Goal: Entertainment & Leisure: Consume media (video, audio)

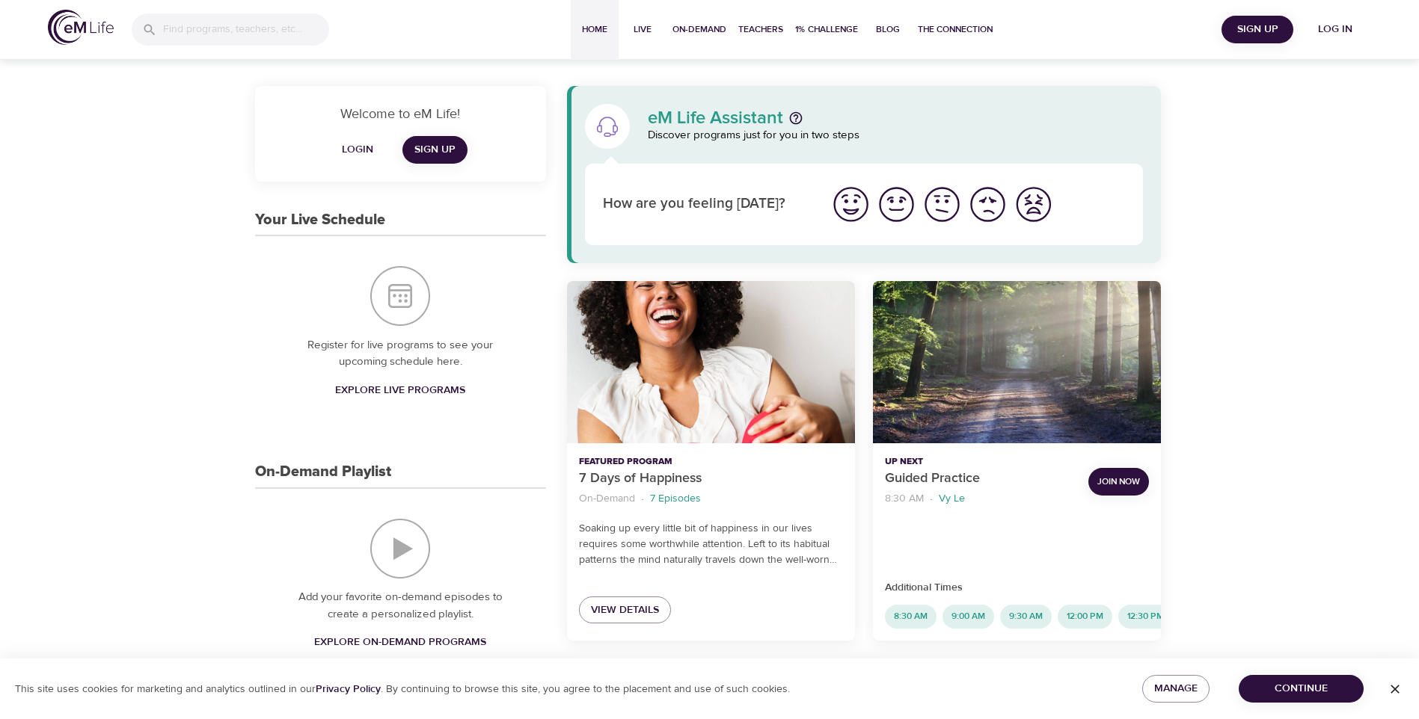
click at [346, 144] on span "Login" at bounding box center [357, 150] width 36 height 19
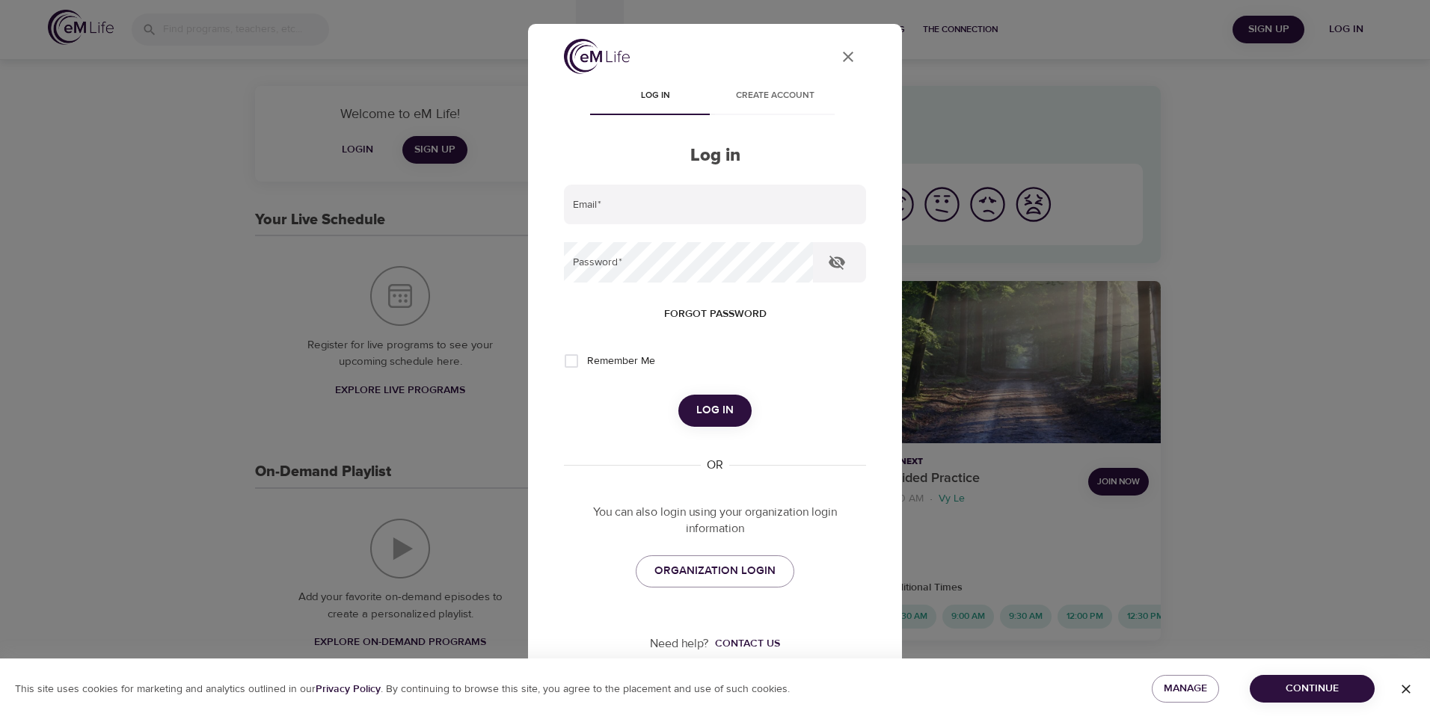
type input "kcausey@nymcu.org"
click at [729, 402] on button "Log in" at bounding box center [714, 410] width 73 height 31
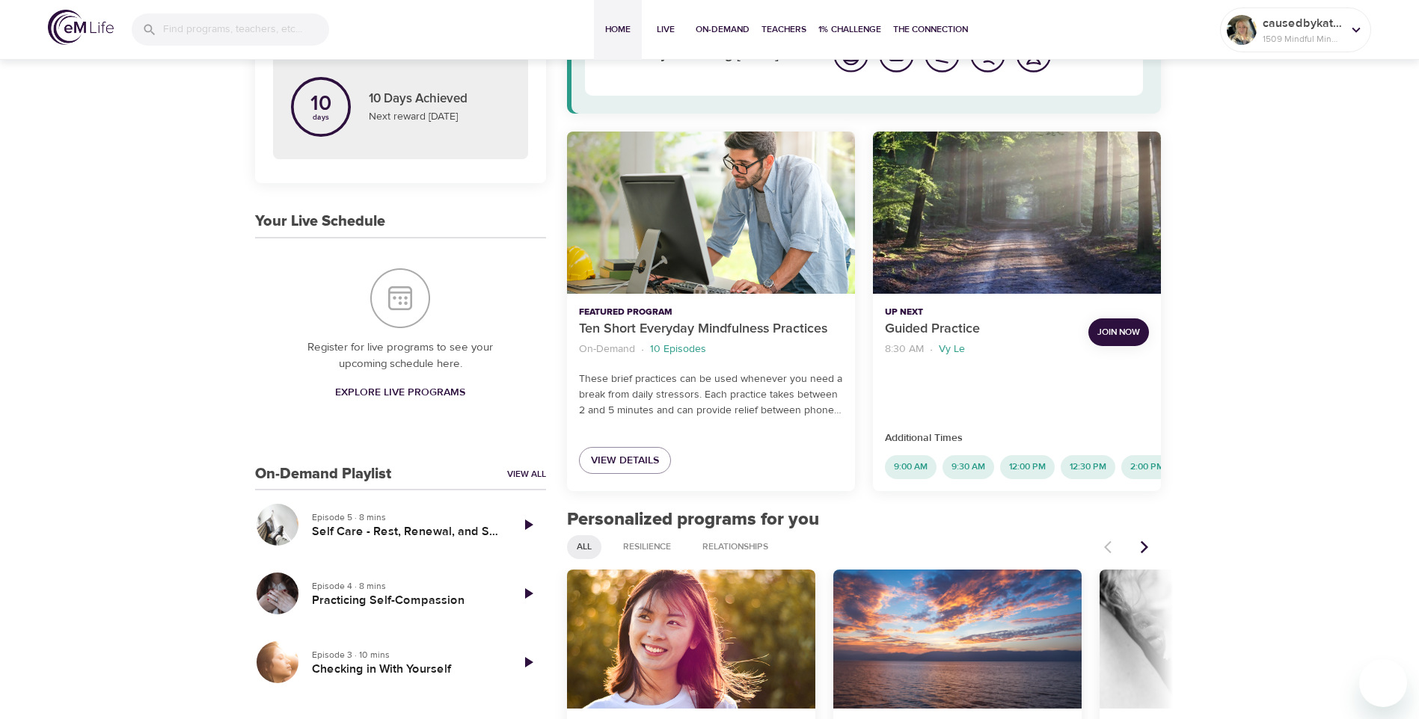
scroll to position [224, 0]
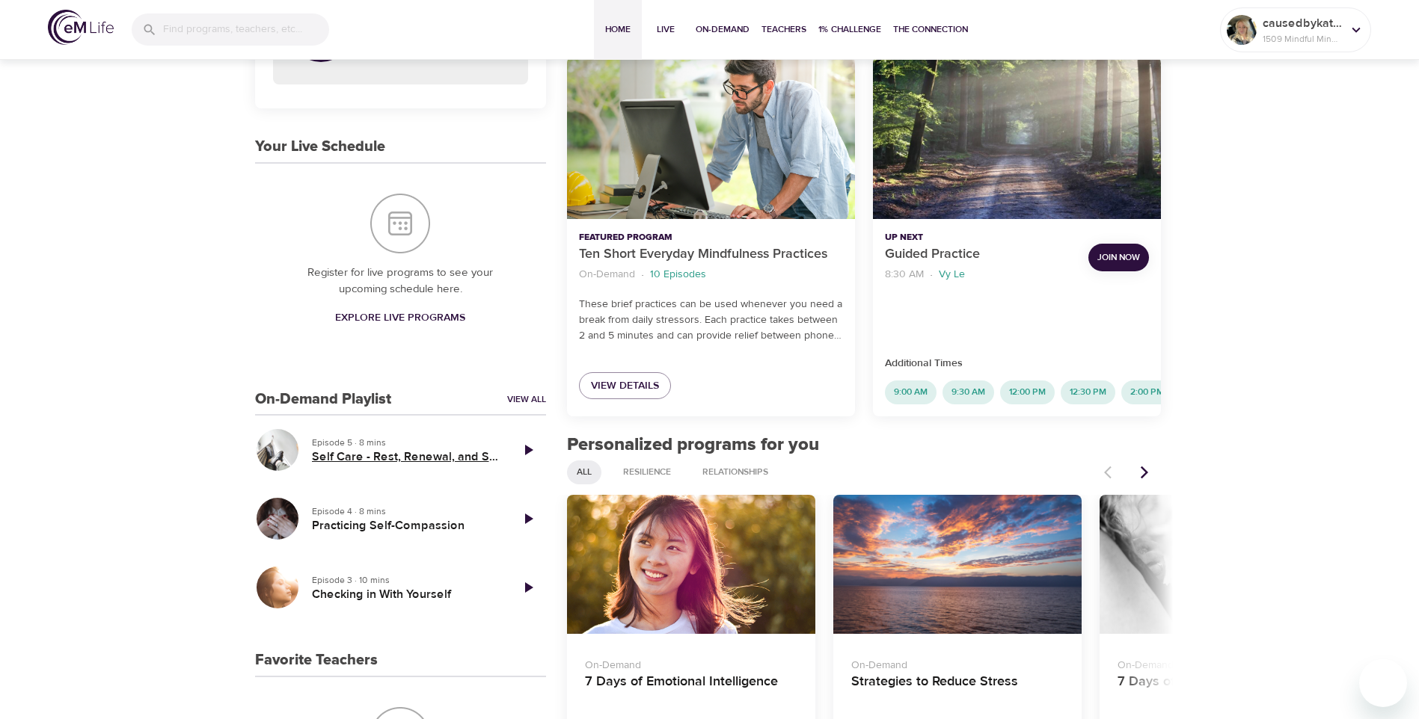
click at [476, 452] on h5 "Self Care - Rest, Renewal, and Supportive Relationships" at bounding box center [405, 457] width 186 height 16
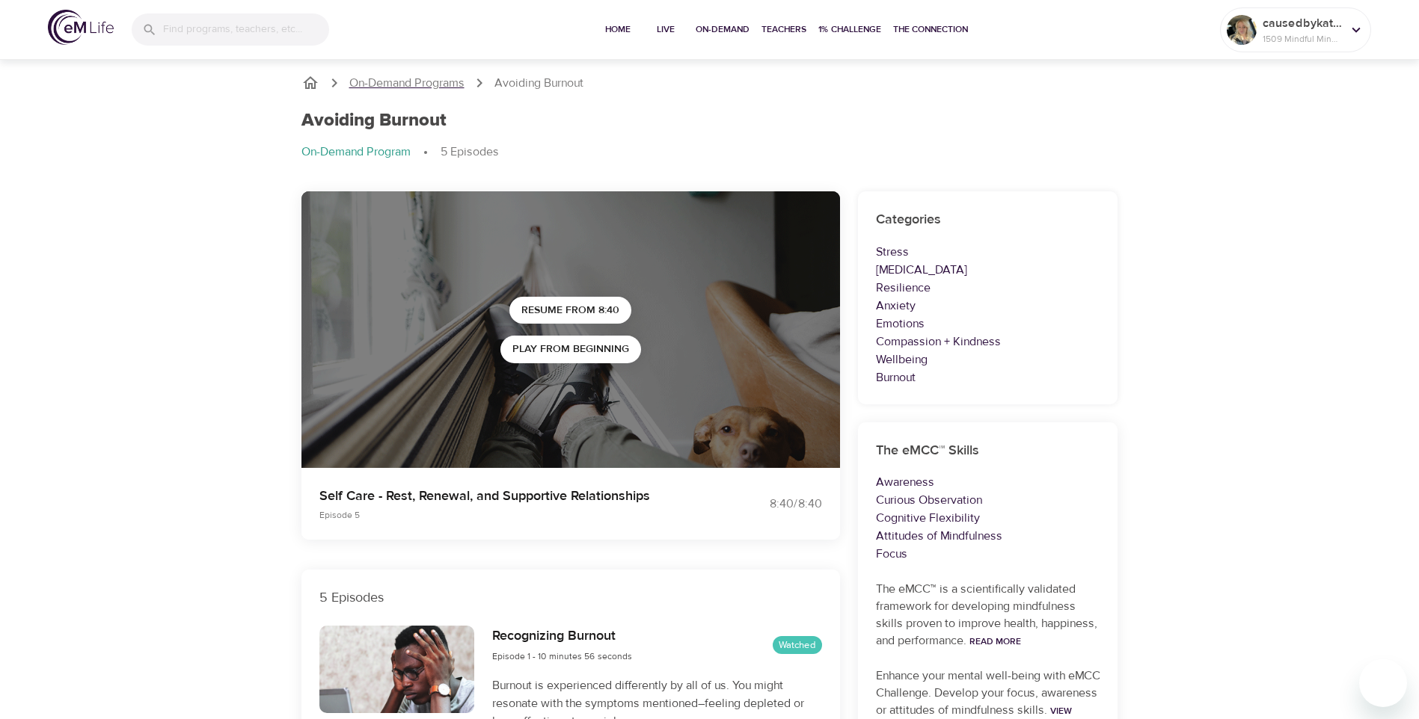
click at [396, 78] on p "On-Demand Programs" at bounding box center [406, 83] width 115 height 17
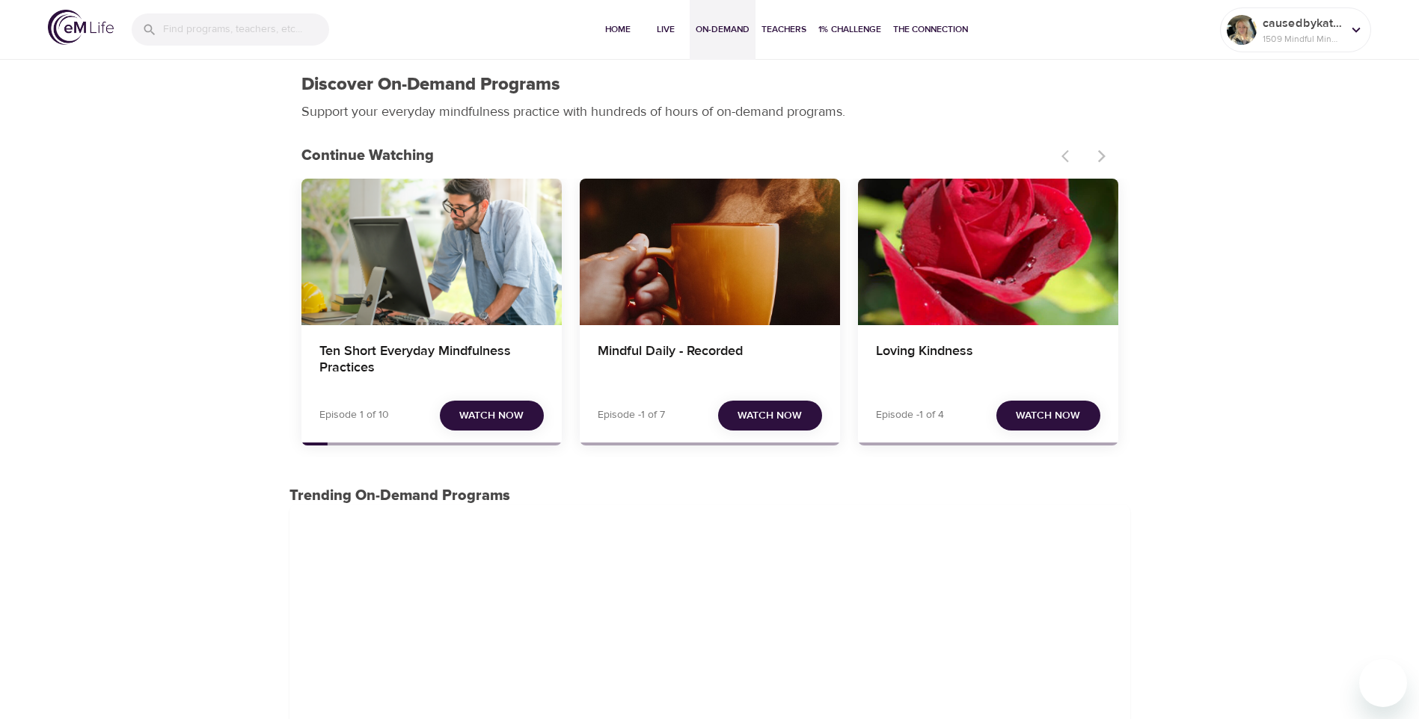
click at [462, 414] on span "Watch Now" at bounding box center [491, 416] width 64 height 19
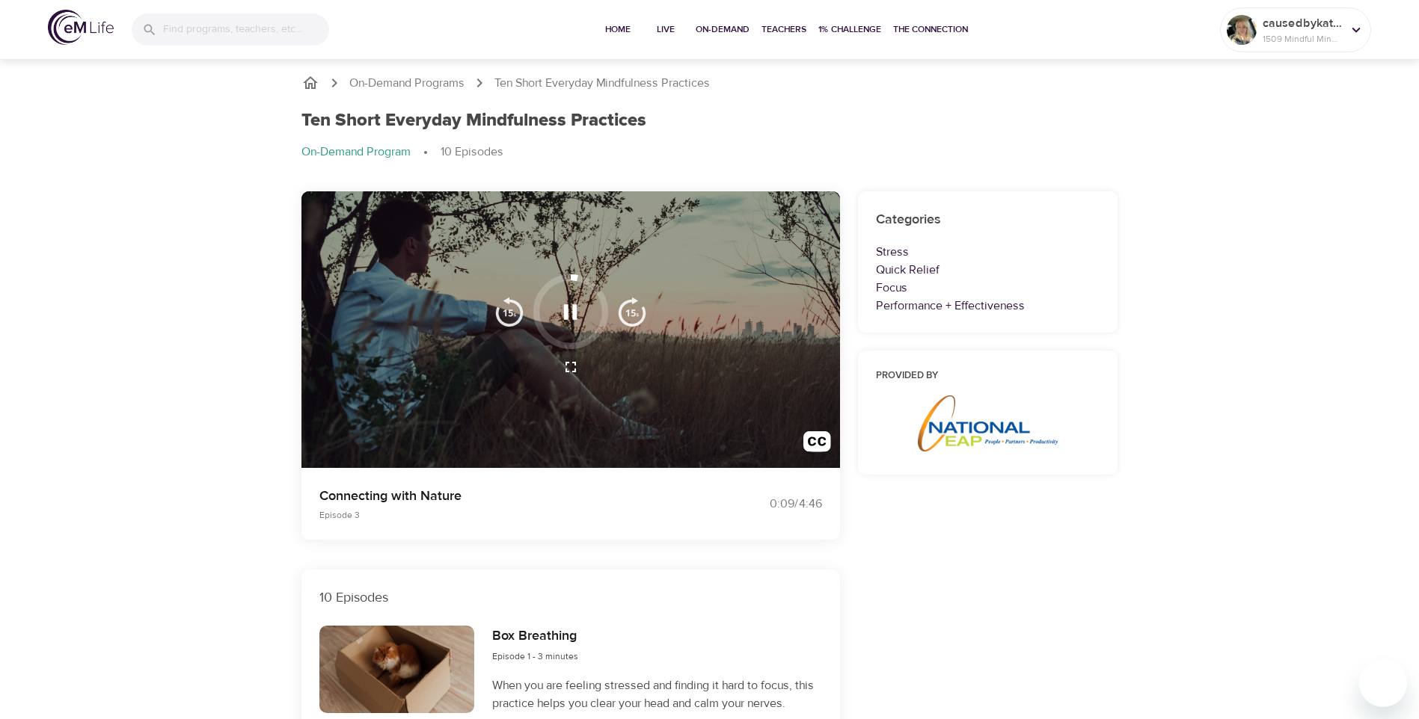
drag, startPoint x: 573, startPoint y: 313, endPoint x: 550, endPoint y: 306, distance: 23.4
click at [572, 313] on icon "button" at bounding box center [570, 312] width 26 height 26
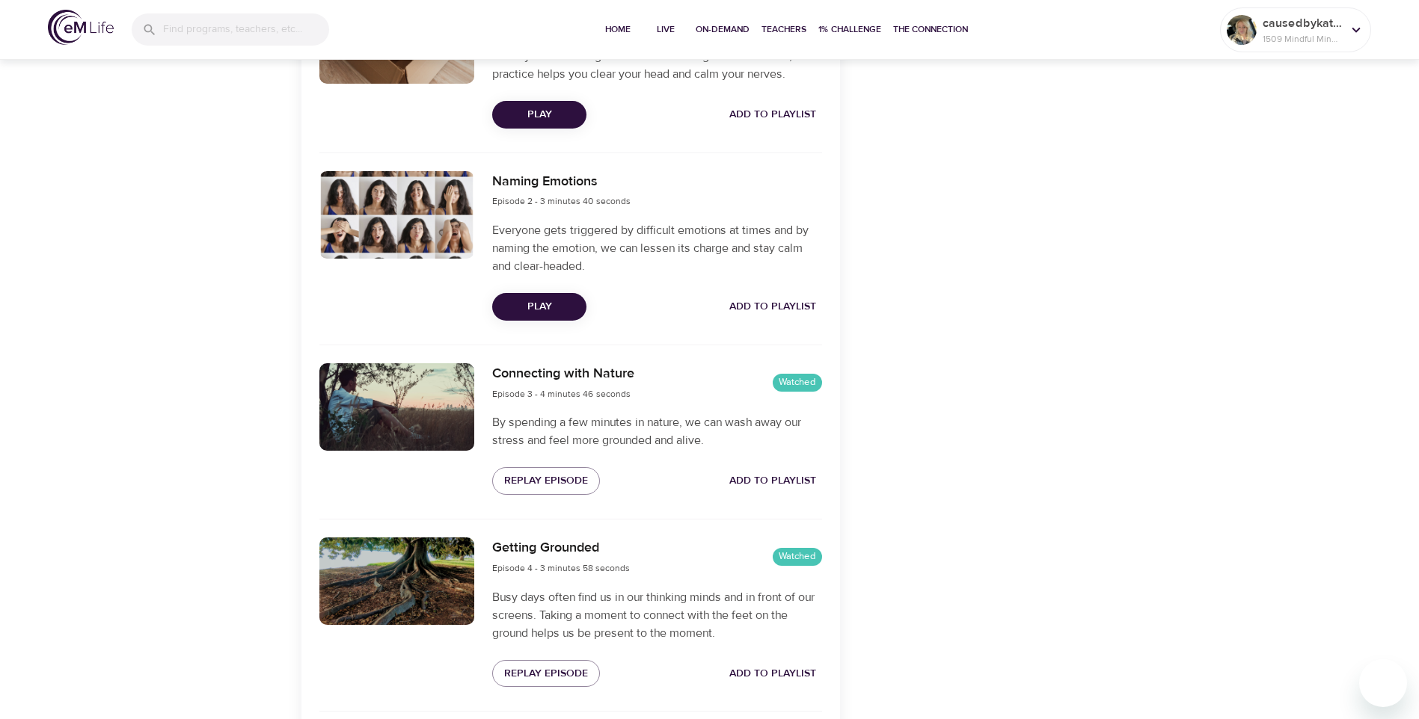
scroll to position [555, 0]
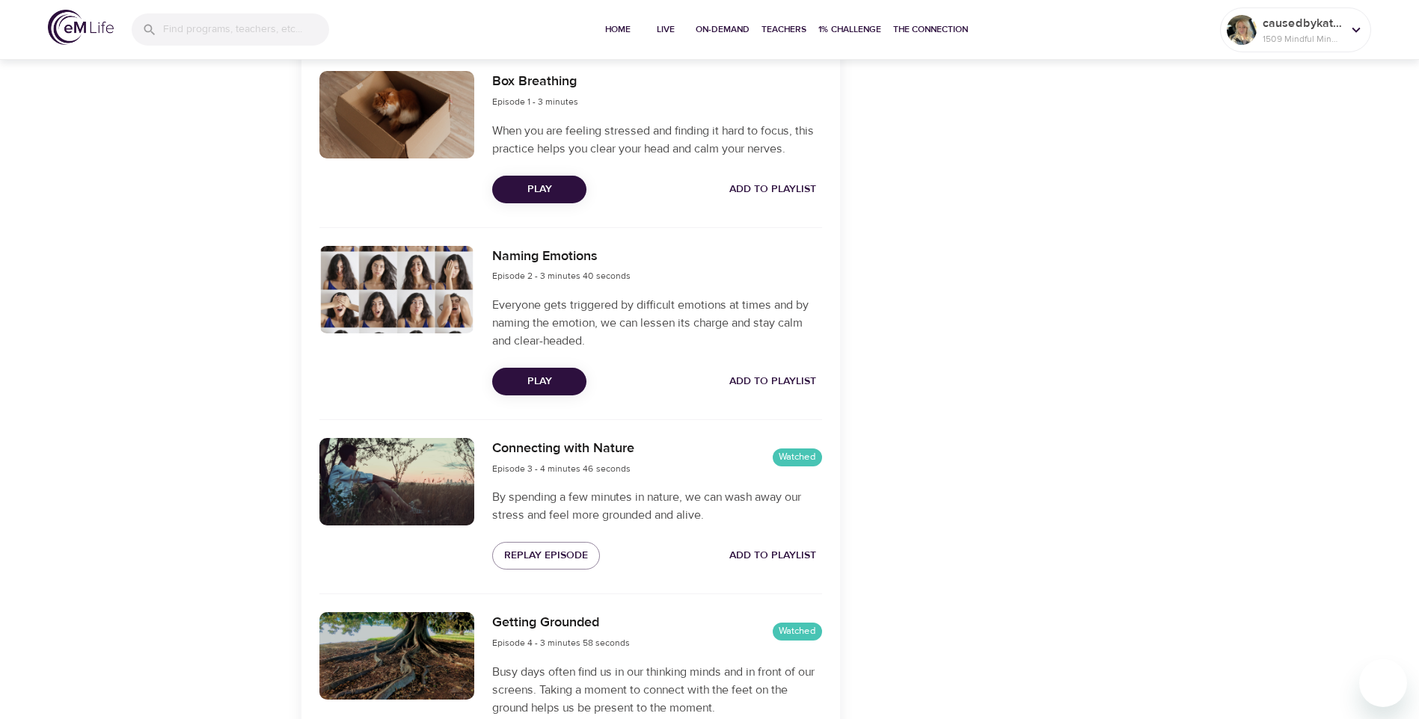
click at [562, 381] on span "Play" at bounding box center [539, 381] width 70 height 19
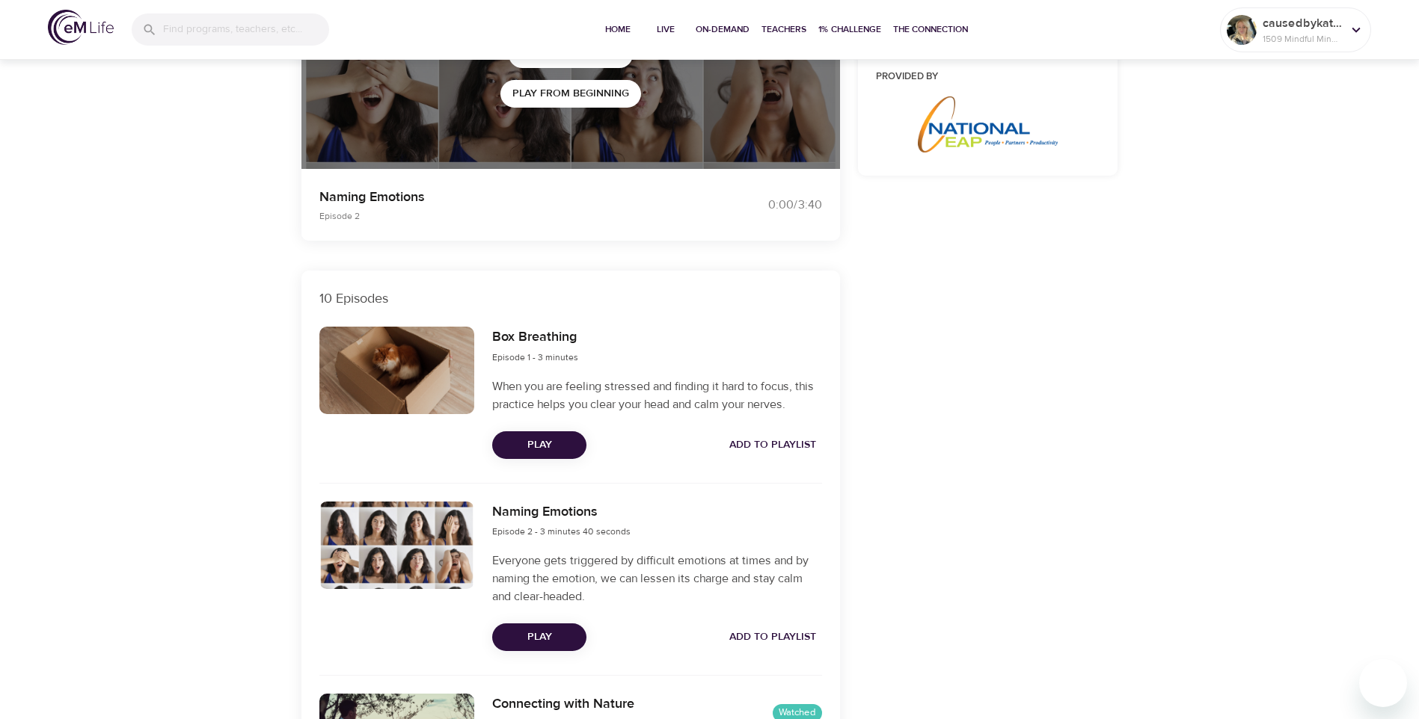
scroll to position [523, 0]
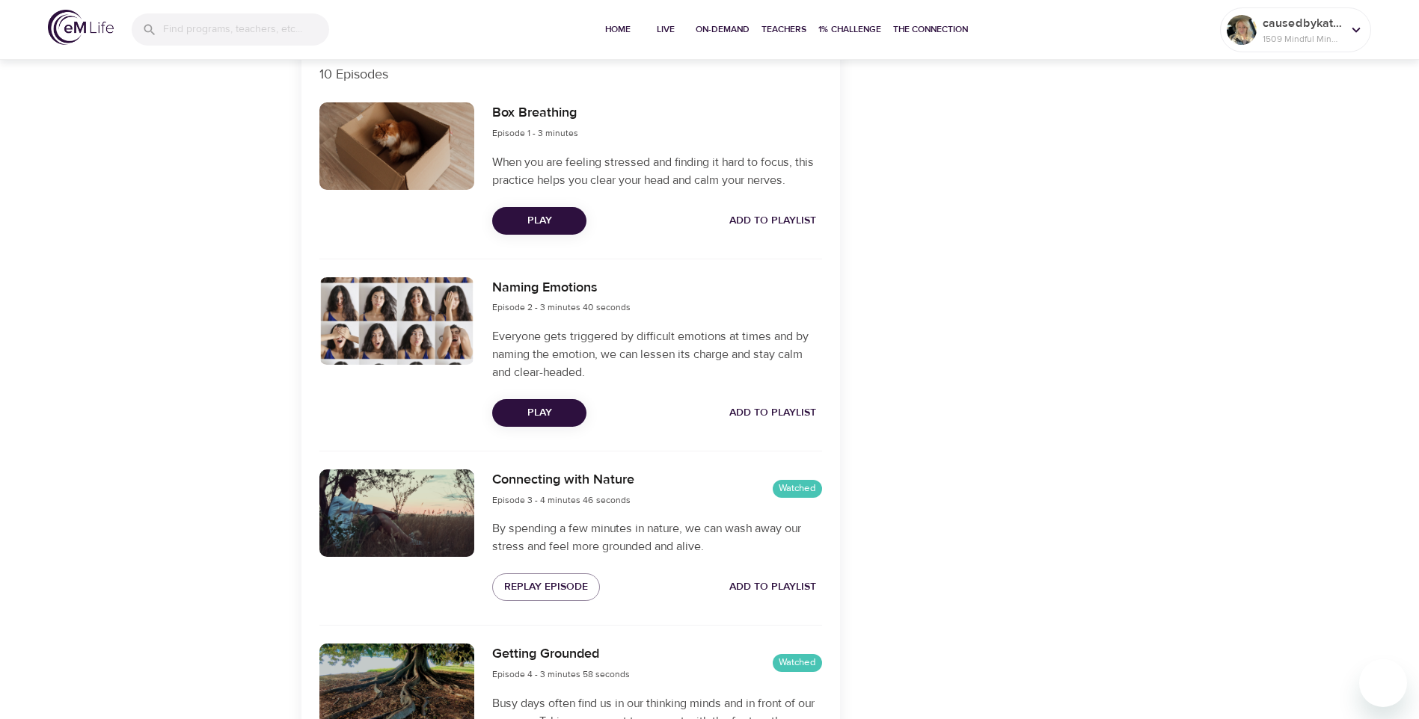
click at [568, 217] on span "Play" at bounding box center [539, 221] width 70 height 19
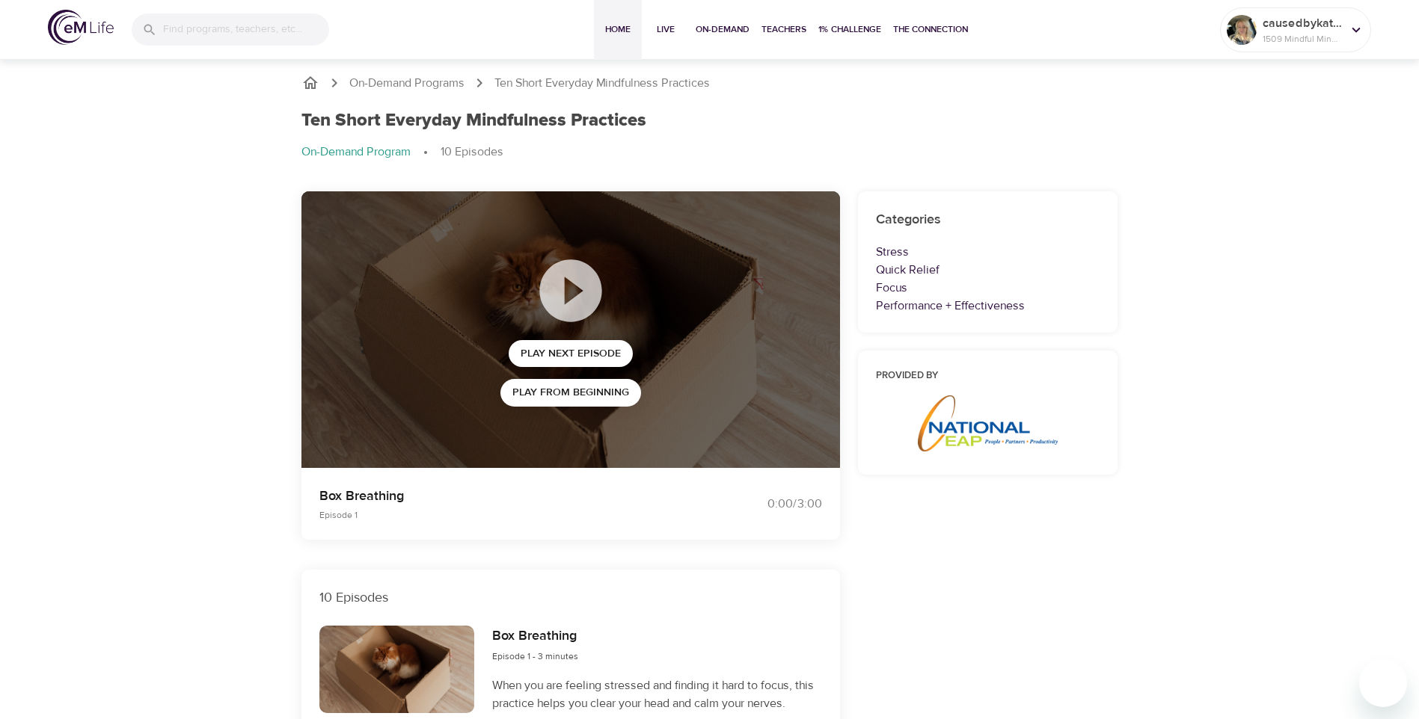
click at [610, 25] on span "Home" at bounding box center [618, 30] width 36 height 16
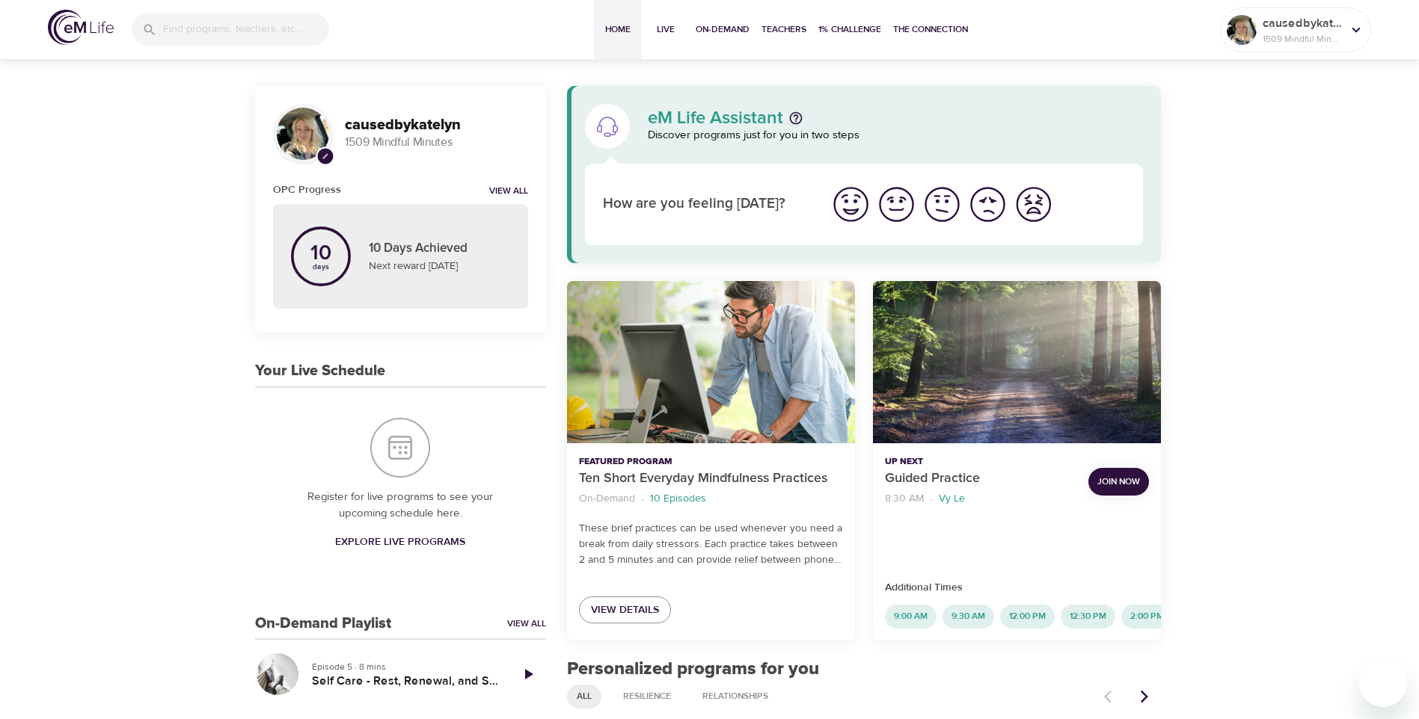
click at [906, 208] on img "I'm feeling good" at bounding box center [896, 204] width 41 height 41
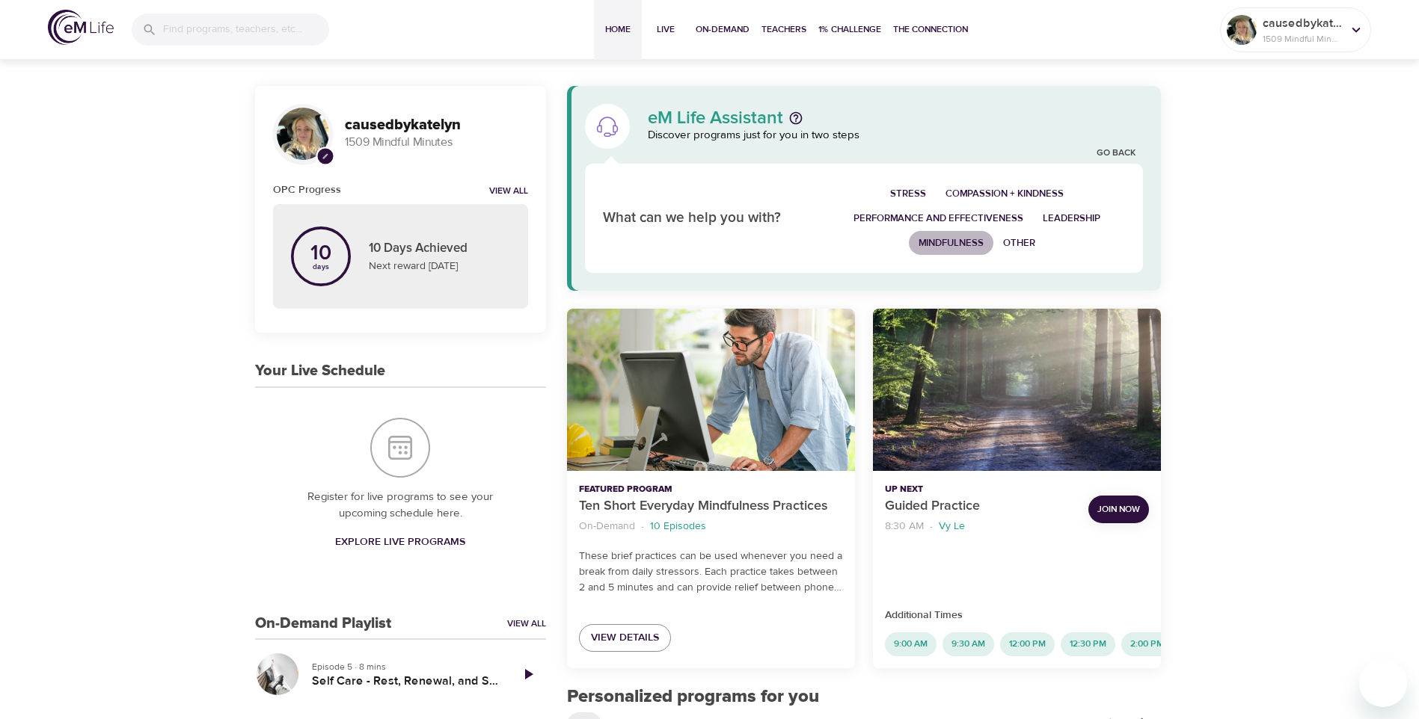
click at [928, 244] on span "Mindfulness" at bounding box center [950, 243] width 65 height 17
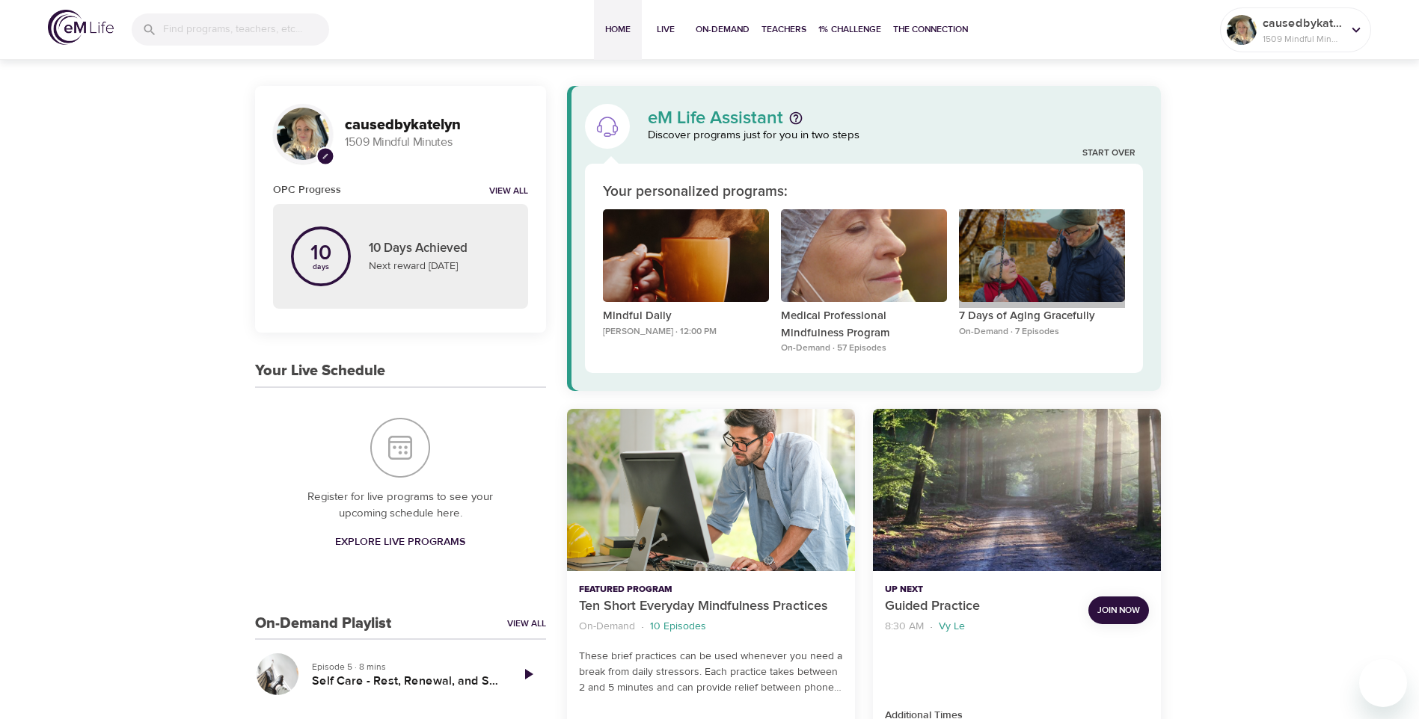
click at [1079, 260] on div "7 Days of Aging Gracefully" at bounding box center [1042, 255] width 166 height 93
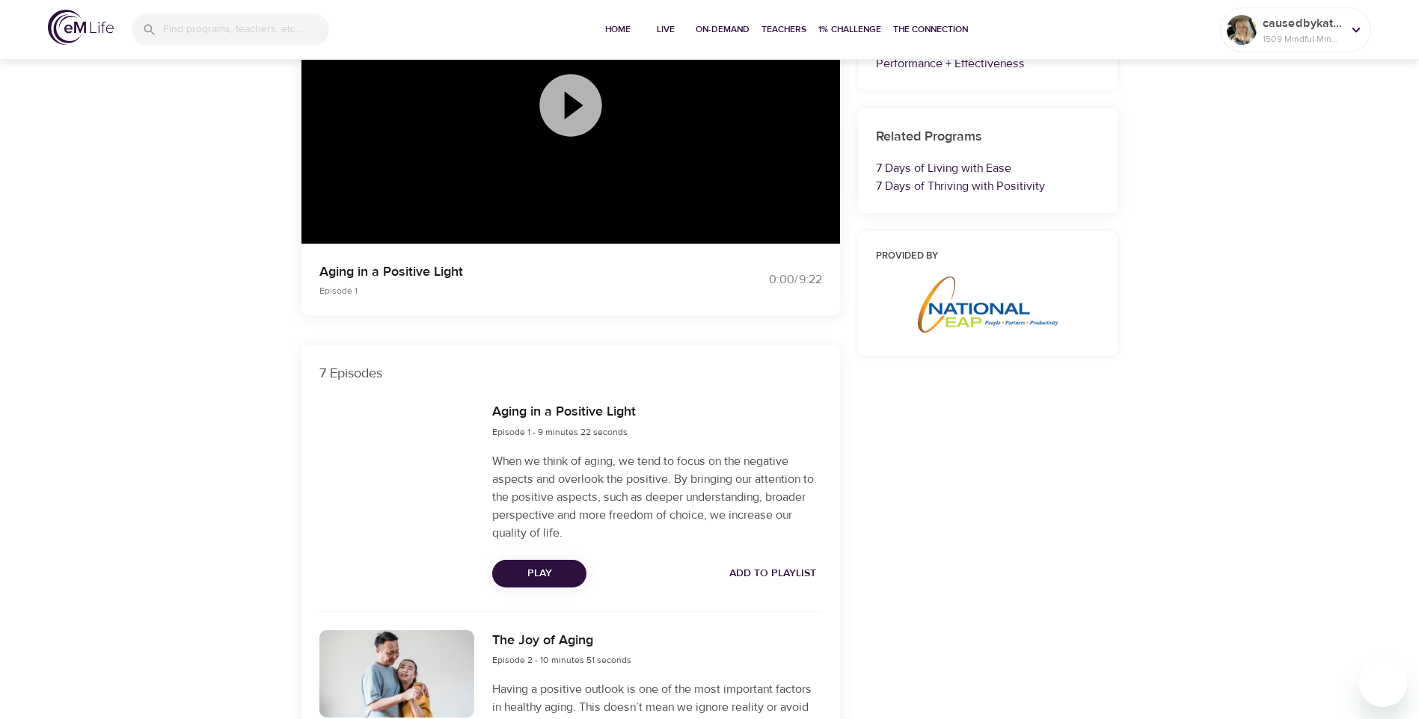
scroll to position [299, 0]
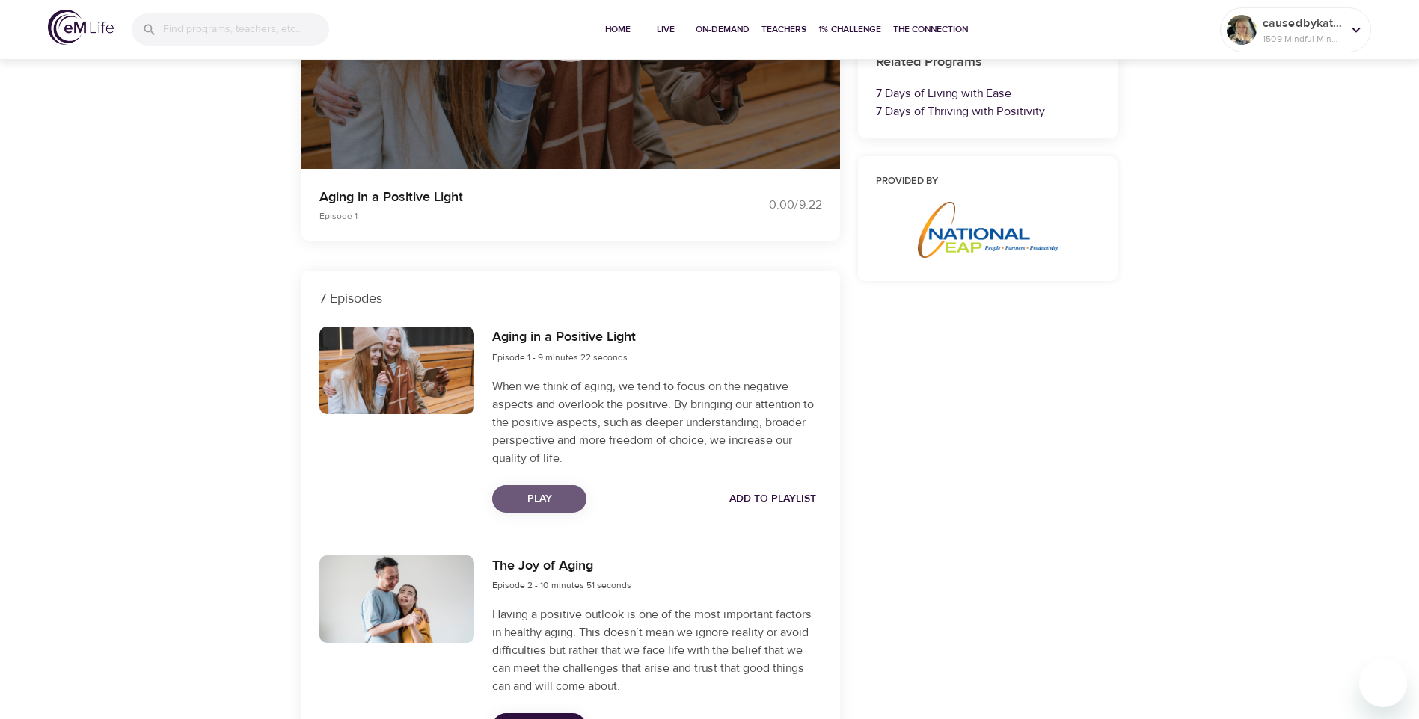
click at [552, 497] on span "Play" at bounding box center [539, 499] width 70 height 19
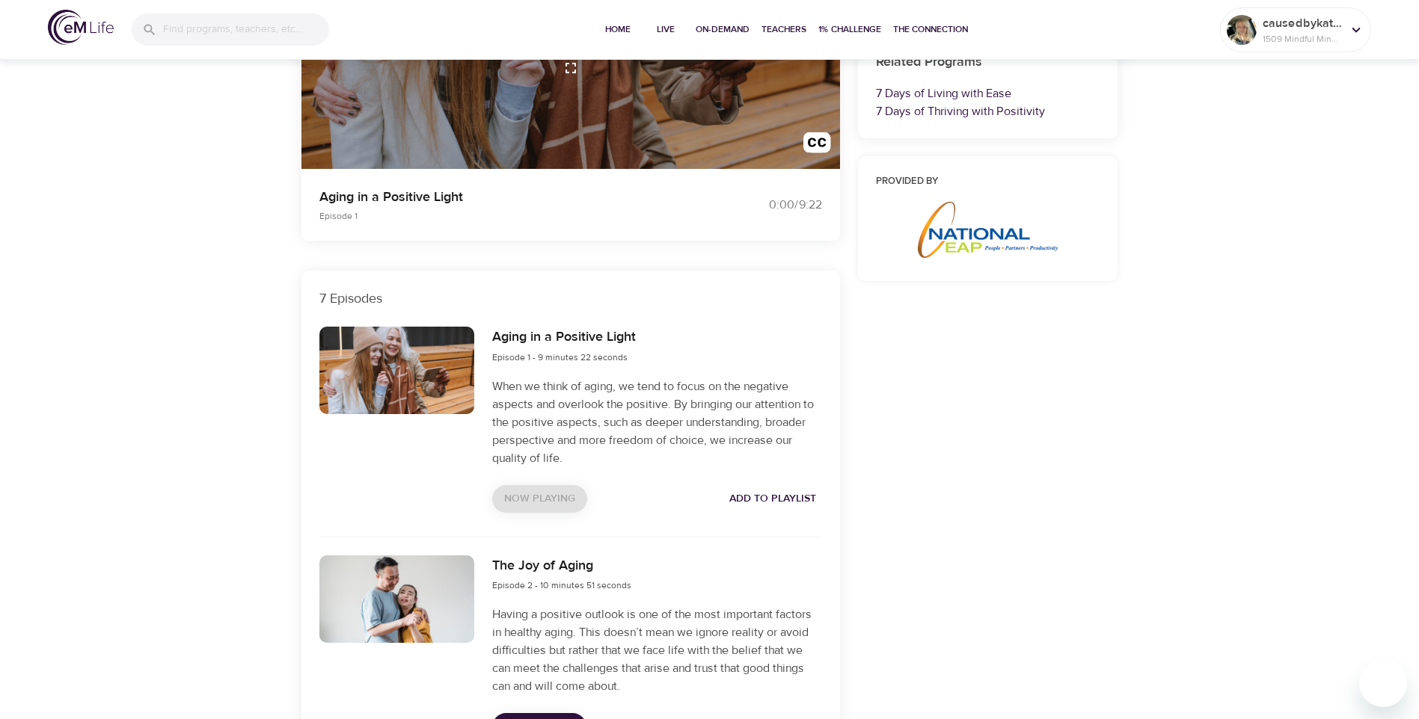
scroll to position [0, 0]
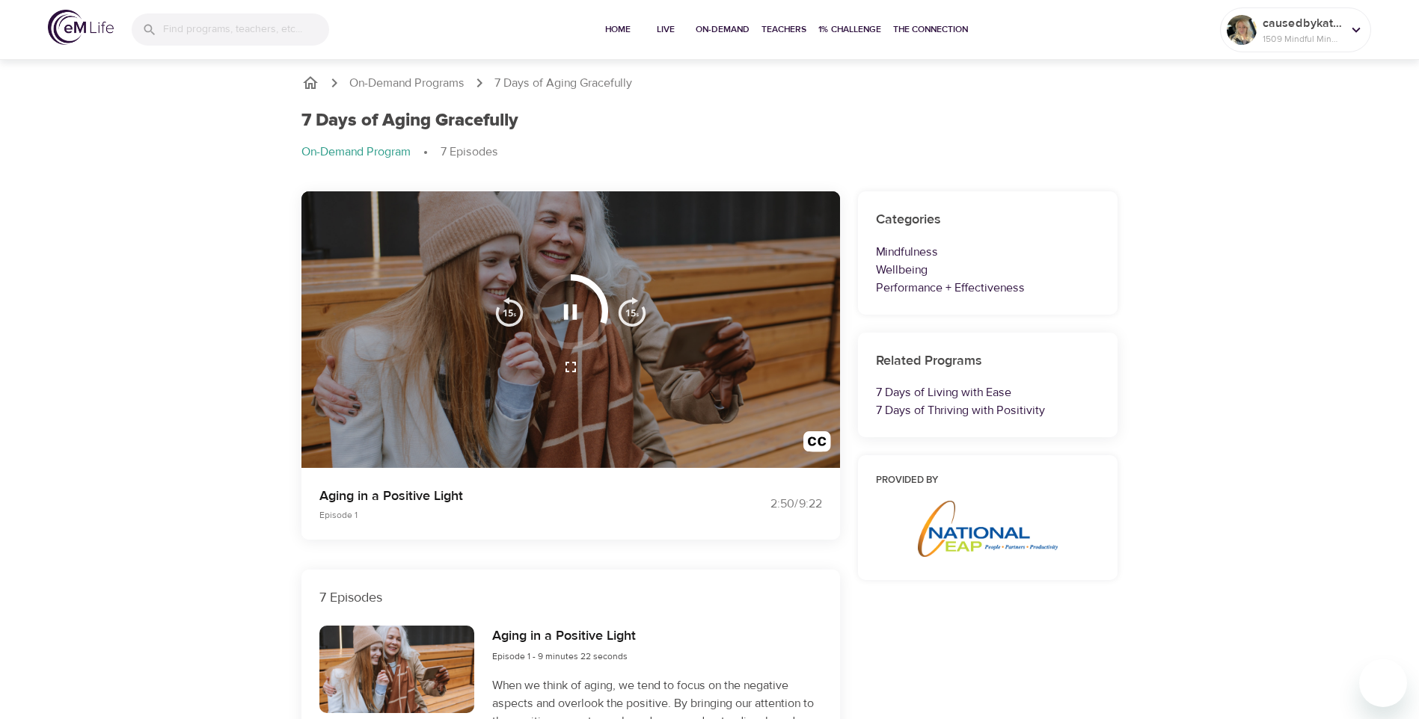
click at [571, 316] on icon "button" at bounding box center [570, 312] width 26 height 26
